Goal: Find specific page/section: Find specific page/section

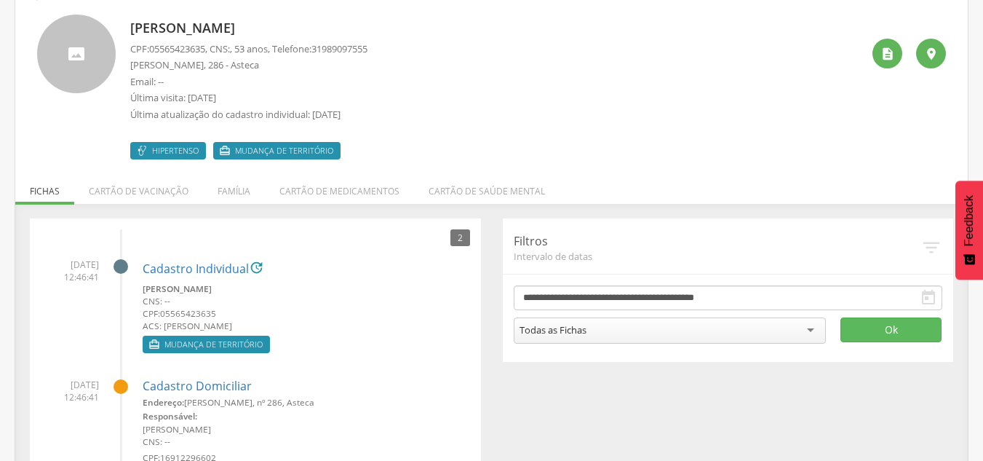
scroll to position [116, 0]
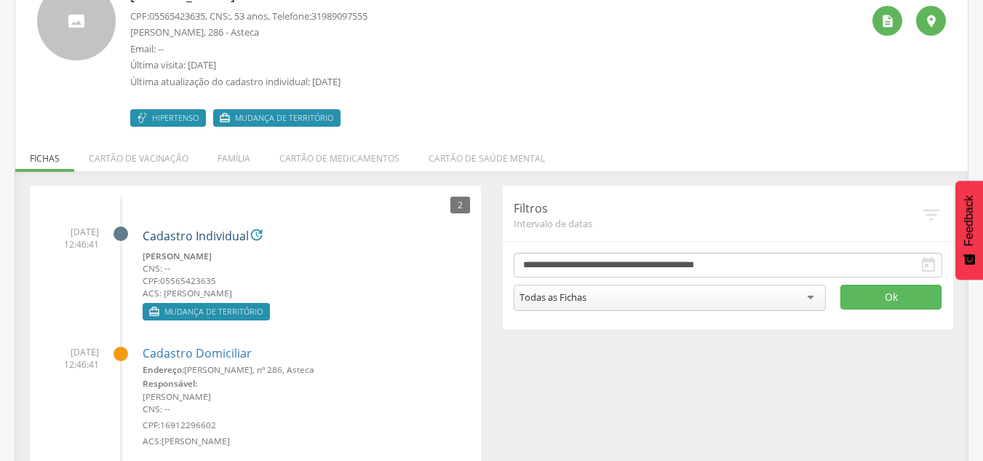
click at [154, 234] on link "Cadastro Individual" at bounding box center [196, 236] width 106 height 13
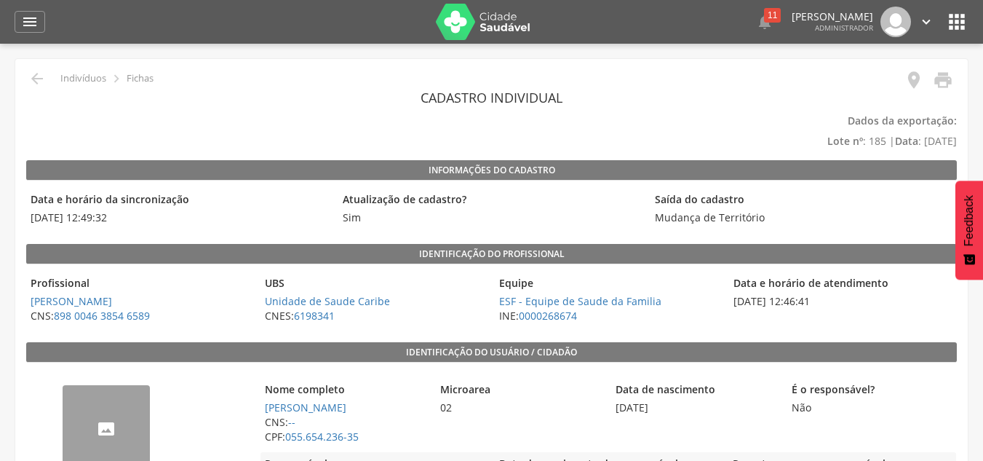
drag, startPoint x: 32, startPoint y: 214, endPoint x: 143, endPoint y: 222, distance: 111.6
click at [143, 222] on span "02/10/2025 12:49:32" at bounding box center [178, 217] width 305 height 15
click at [411, 263] on legend "Identificação do profissional" at bounding box center [491, 254] width 931 height 20
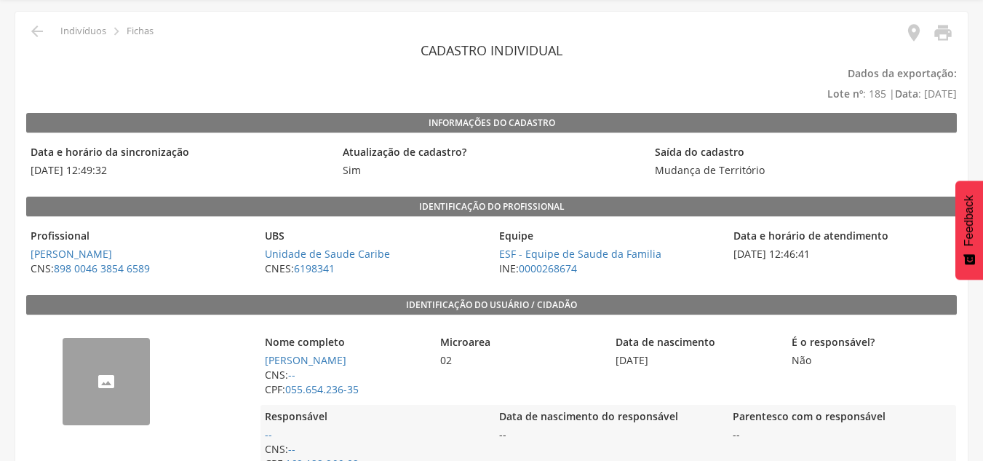
scroll to position [73, 0]
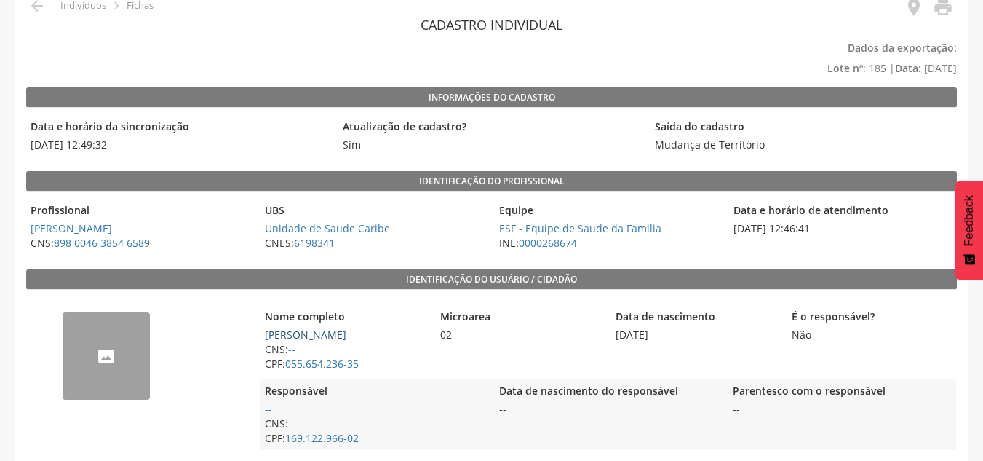
click at [283, 335] on link "Silvania de Souza Coutinho" at bounding box center [305, 334] width 81 height 14
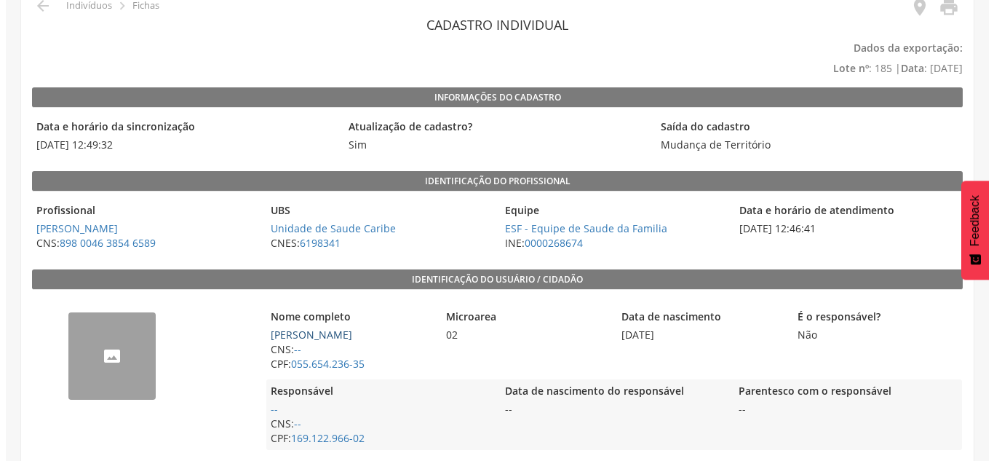
scroll to position [44, 0]
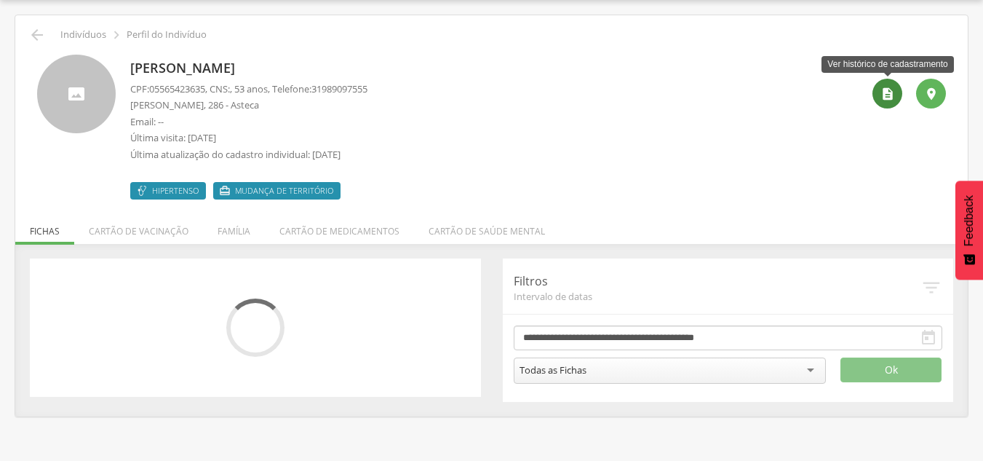
click at [888, 94] on icon "" at bounding box center [887, 94] width 15 height 15
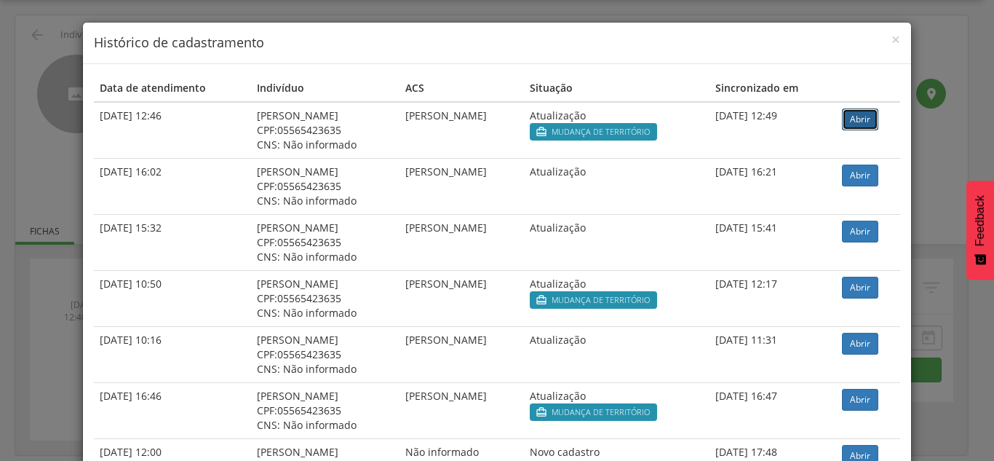
click at [858, 119] on link "Abrir" at bounding box center [860, 119] width 36 height 22
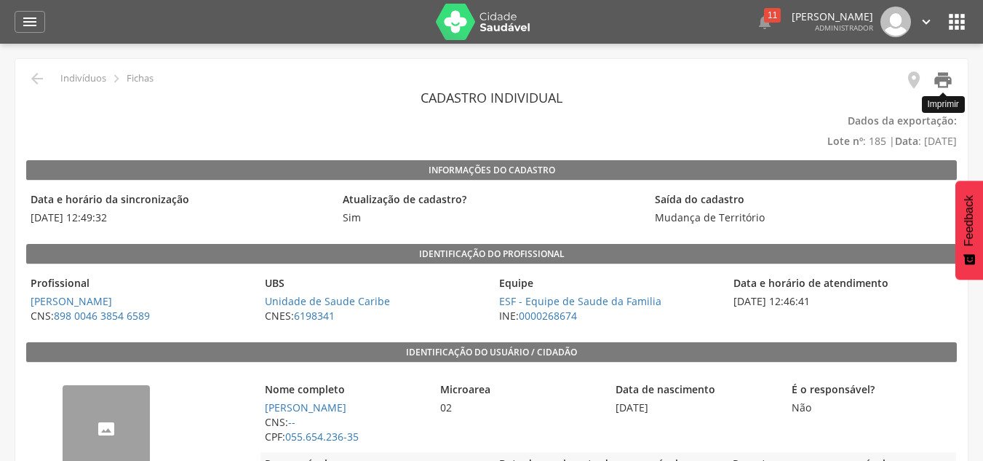
click at [949, 77] on icon "" at bounding box center [943, 80] width 20 height 20
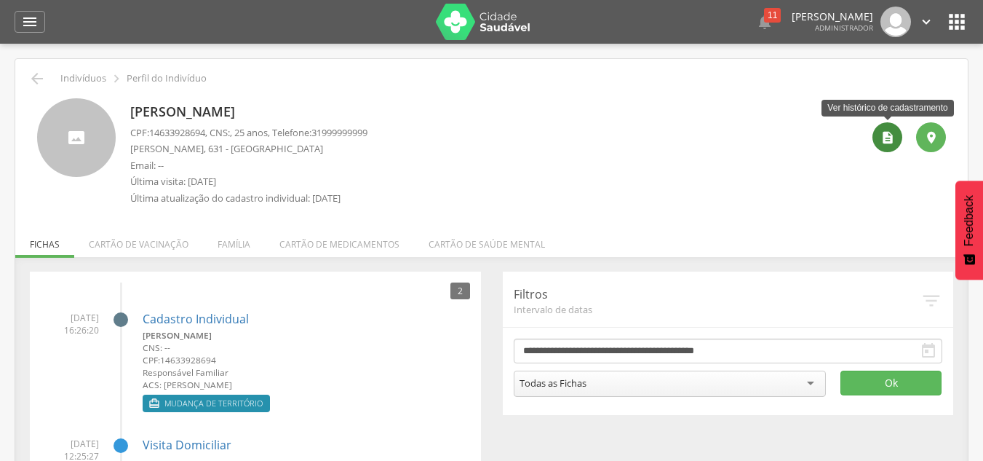
click at [885, 151] on div "" at bounding box center [887, 137] width 30 height 30
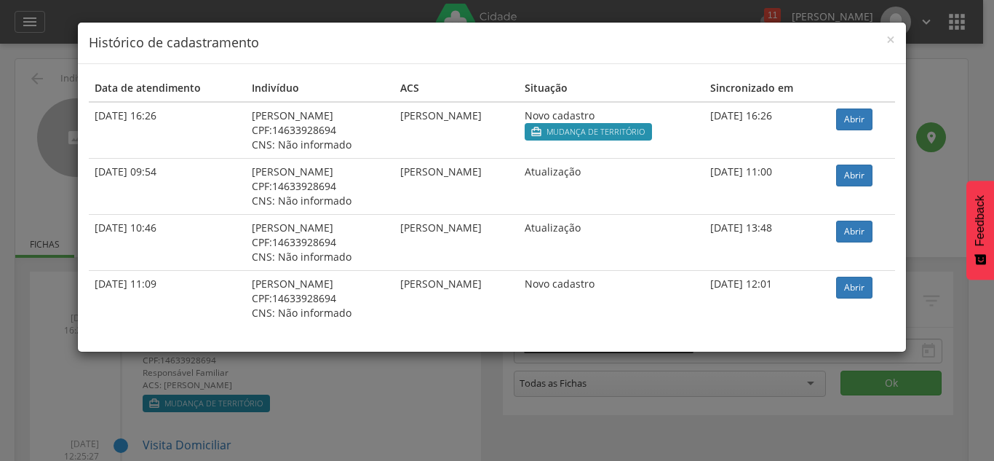
click at [885, 138] on body " Dashboard Supervisão Produtividade Mapa da cidade Mapa de cobertura Ranking A…" at bounding box center [497, 230] width 994 height 461
click at [864, 113] on link "Abrir" at bounding box center [854, 119] width 36 height 22
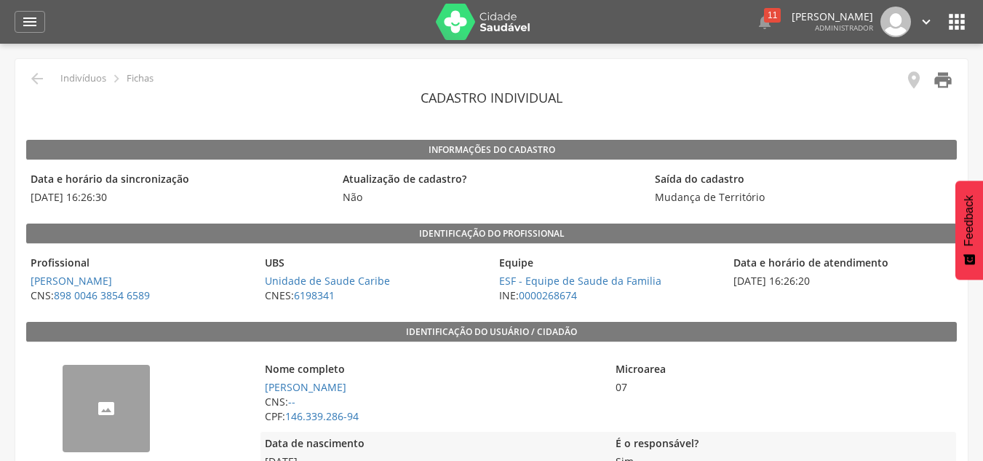
click at [947, 77] on icon "" at bounding box center [943, 80] width 20 height 20
